Goal: Transaction & Acquisition: Download file/media

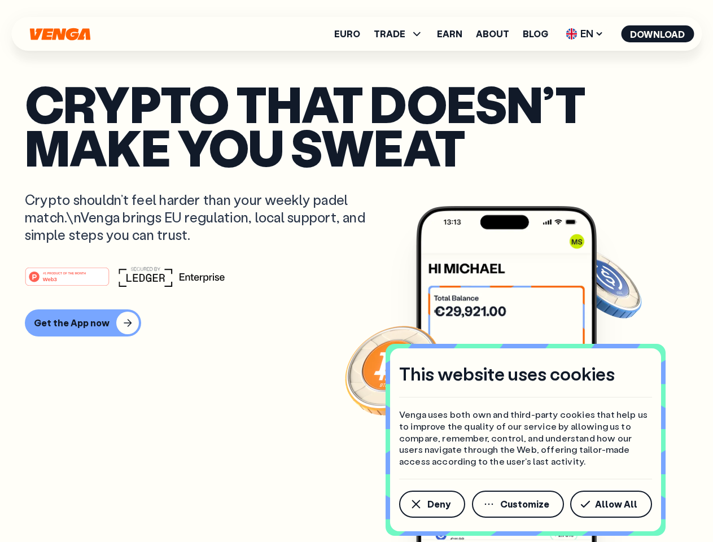
click at [356, 271] on div "#1 PRODUCT OF THE MONTH Web3" at bounding box center [357, 277] width 664 height 20
click at [432, 504] on span "Deny" at bounding box center [439, 504] width 23 height 9
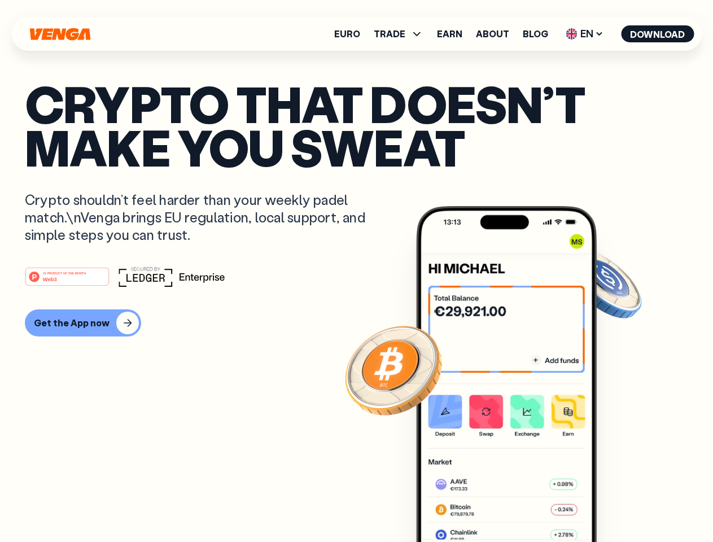
click at [519, 504] on img at bounding box center [506, 395] width 181 height 378
click at [614, 504] on article "Crypto that doesn’t make you sweat Crypto shouldn’t feel harder than your weekl…" at bounding box center [357, 294] width 664 height 424
click at [402, 34] on span "TRADE" at bounding box center [390, 33] width 32 height 9
click at [585, 34] on span "EN" at bounding box center [585, 34] width 46 height 18
click at [658, 34] on button "Download" at bounding box center [657, 33] width 73 height 17
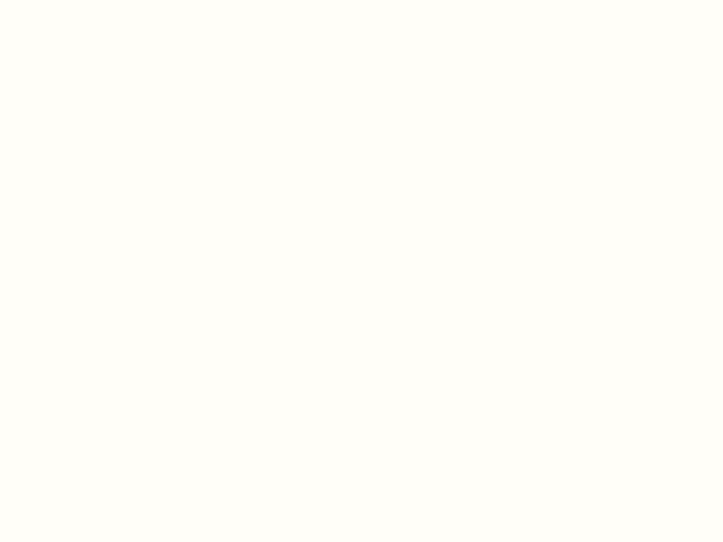
click at [81, 0] on html "This website uses cookies Venga uses both own and third-party cookies that help…" at bounding box center [361, 0] width 723 height 0
click at [69, 0] on html "This website uses cookies Venga uses both own and third-party cookies that help…" at bounding box center [361, 0] width 723 height 0
